Goal: Navigation & Orientation: Find specific page/section

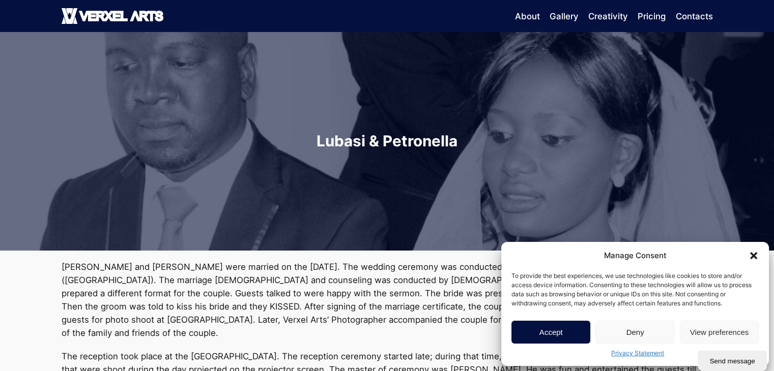
click at [752, 253] on icon "Close dialog" at bounding box center [753, 256] width 10 height 10
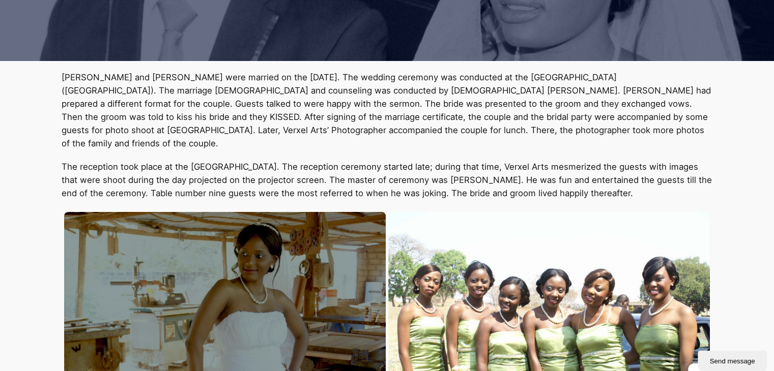
scroll to position [191, 0]
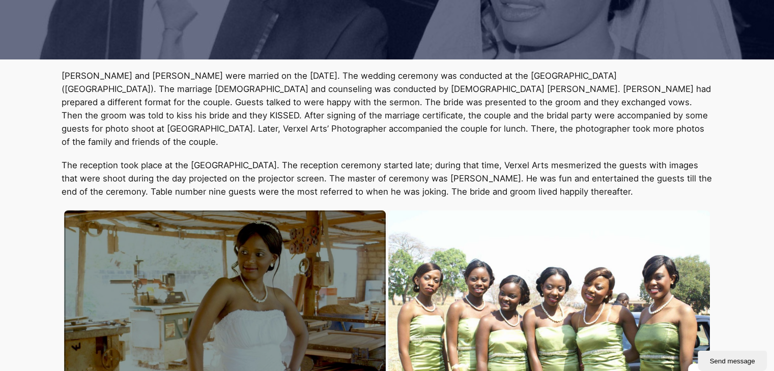
click at [299, 302] on div at bounding box center [224, 318] width 321 height 215
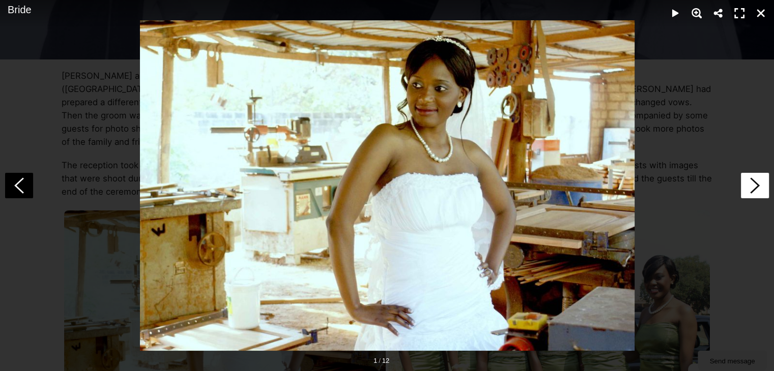
click at [746, 183] on icon at bounding box center [755, 185] width 28 height 25
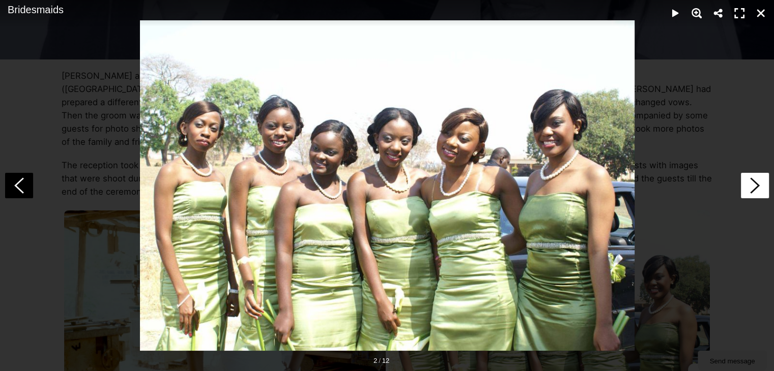
click at [746, 183] on icon at bounding box center [755, 185] width 28 height 25
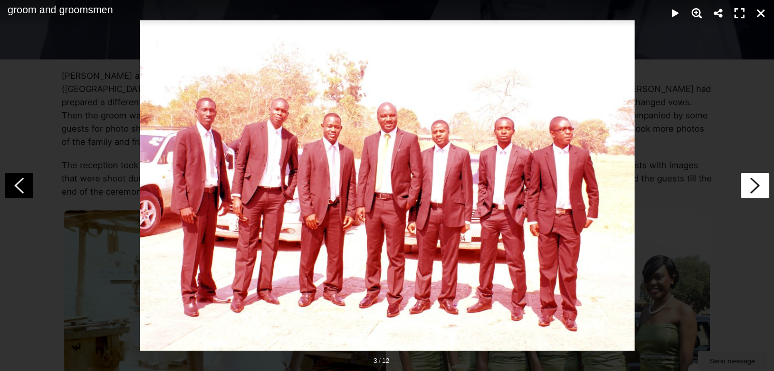
click at [746, 183] on icon at bounding box center [755, 185] width 28 height 25
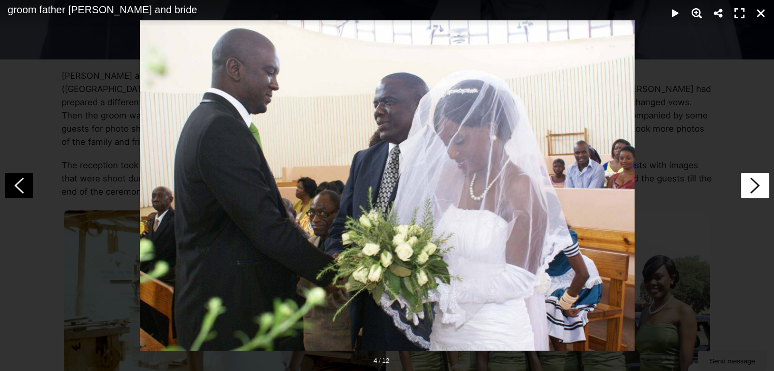
click at [746, 183] on icon at bounding box center [755, 185] width 28 height 25
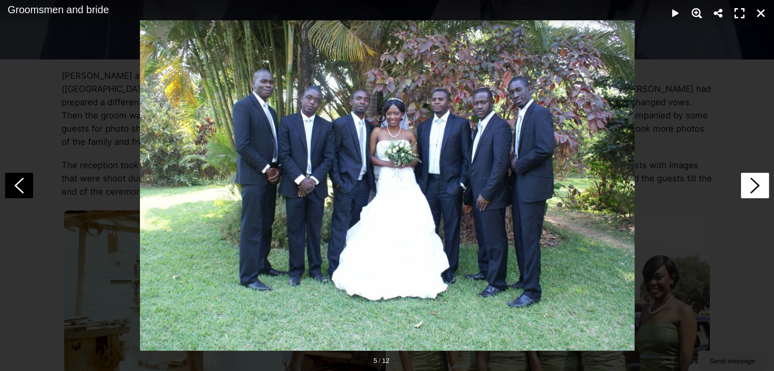
click at [746, 183] on icon at bounding box center [755, 185] width 28 height 25
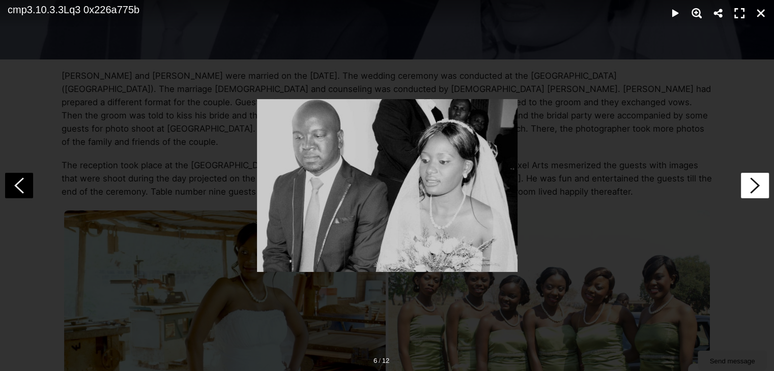
click at [746, 183] on icon at bounding box center [755, 185] width 28 height 25
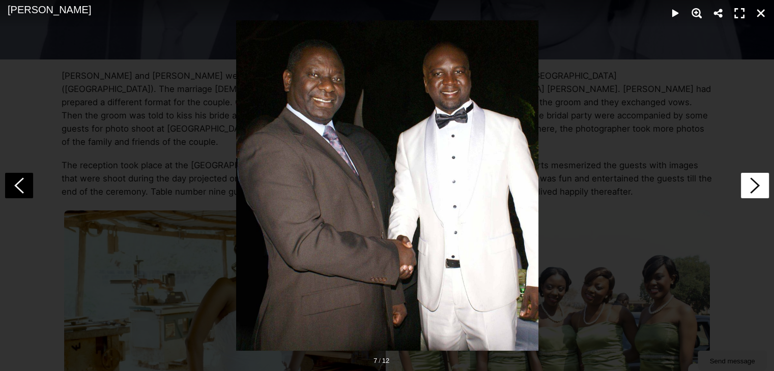
click at [746, 182] on icon at bounding box center [755, 185] width 28 height 25
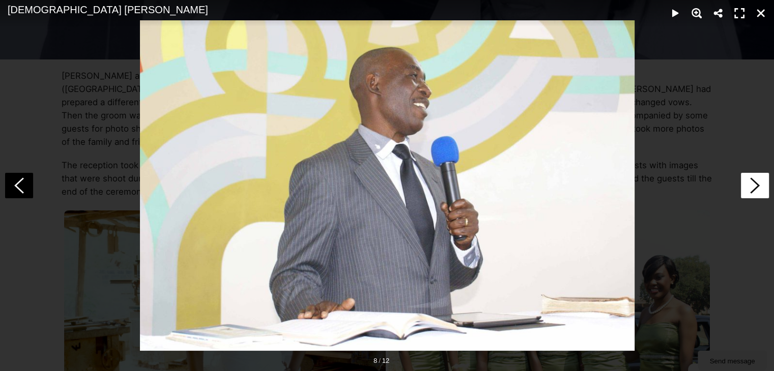
click at [746, 182] on icon at bounding box center [755, 185] width 28 height 25
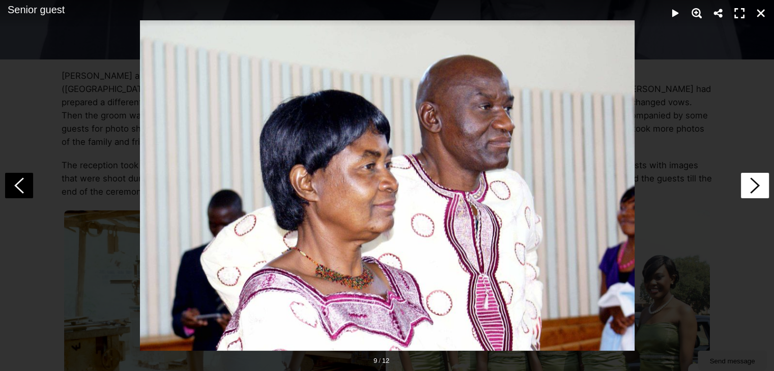
click at [746, 182] on icon at bounding box center [755, 185] width 28 height 25
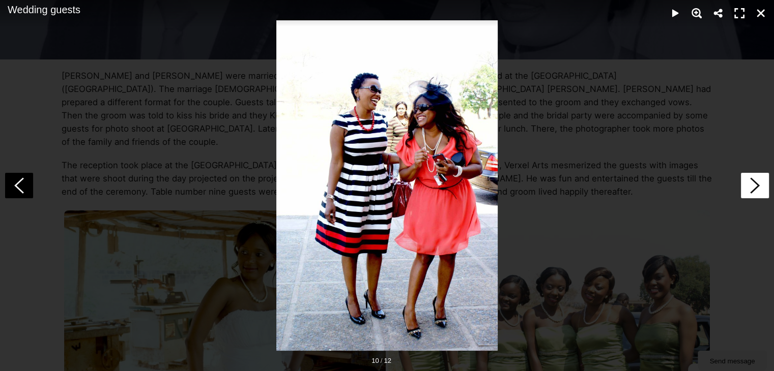
click at [746, 182] on icon at bounding box center [755, 185] width 28 height 25
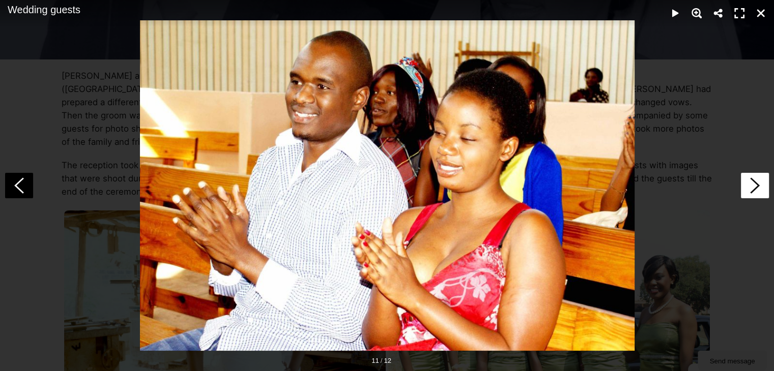
click at [746, 182] on icon at bounding box center [755, 185] width 28 height 25
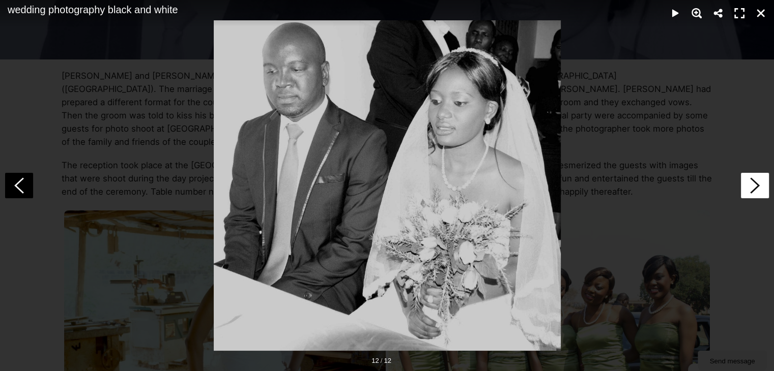
click at [746, 182] on icon at bounding box center [755, 185] width 28 height 25
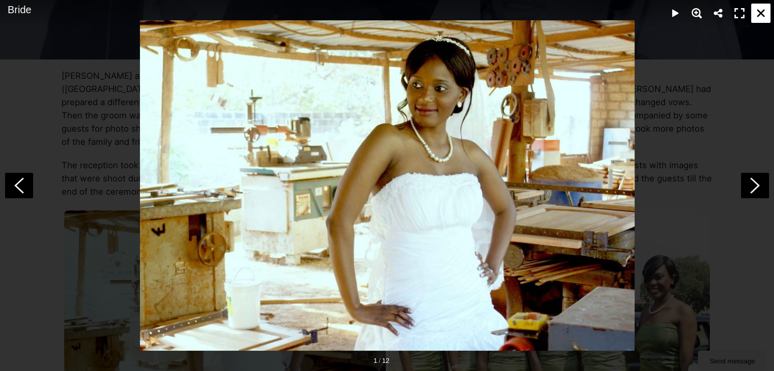
click at [764, 5] on div "Close" at bounding box center [760, 13] width 19 height 19
